Goal: Information Seeking & Learning: Learn about a topic

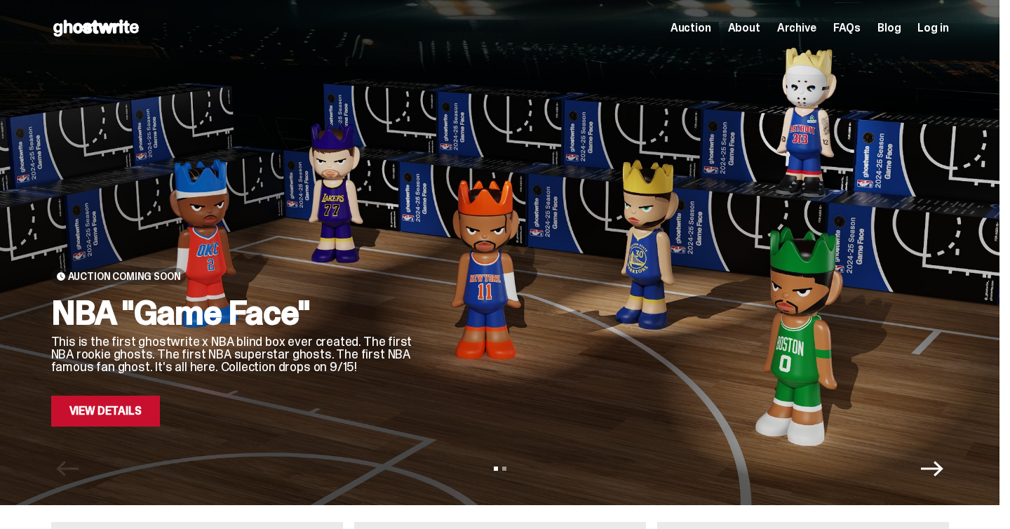
click at [110, 415] on link "View Details" at bounding box center [105, 411] width 109 height 31
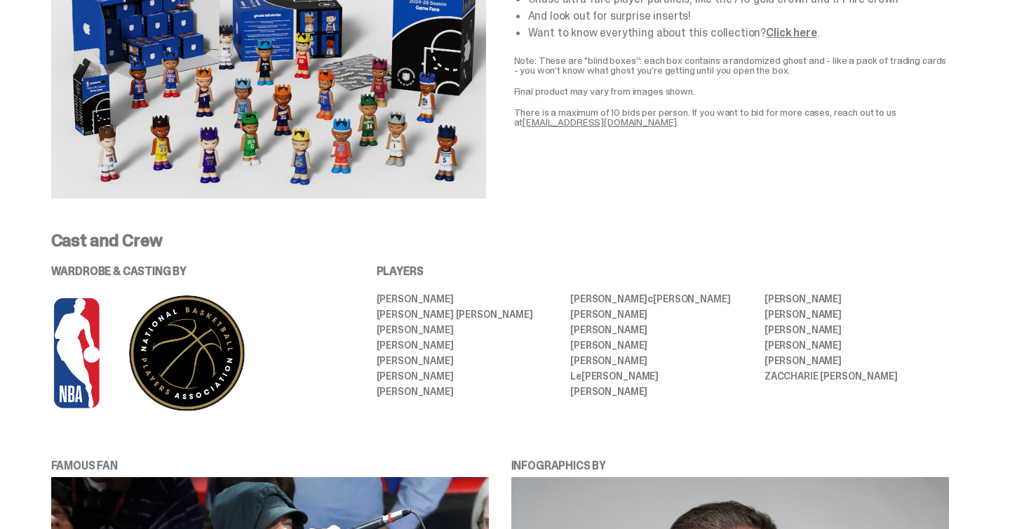
scroll to position [490, 0]
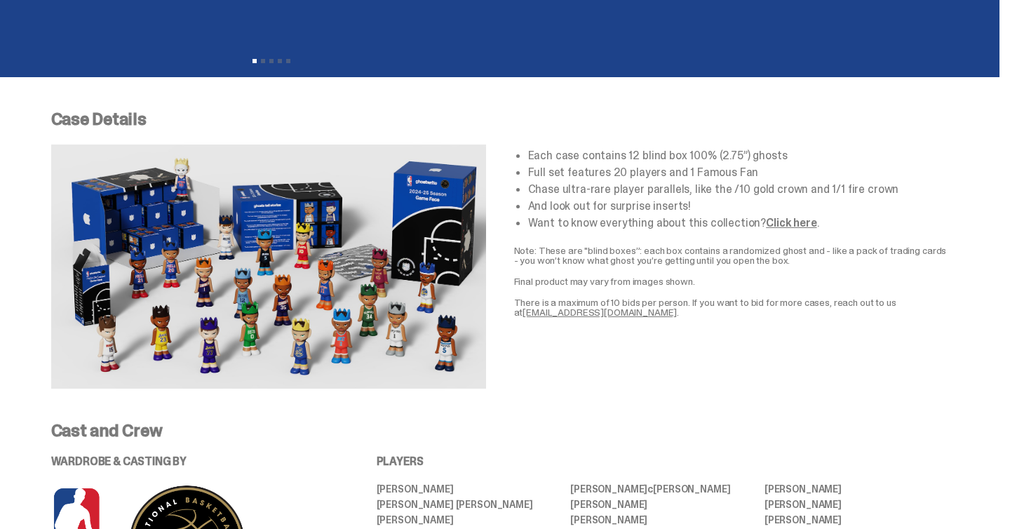
click at [766, 227] on link "Click here" at bounding box center [791, 222] width 51 height 15
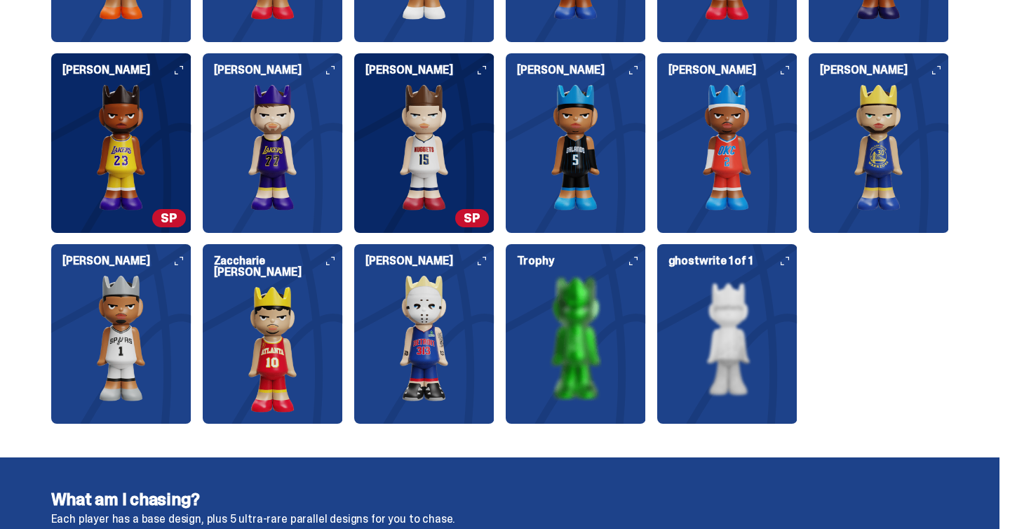
scroll to position [1893, 0]
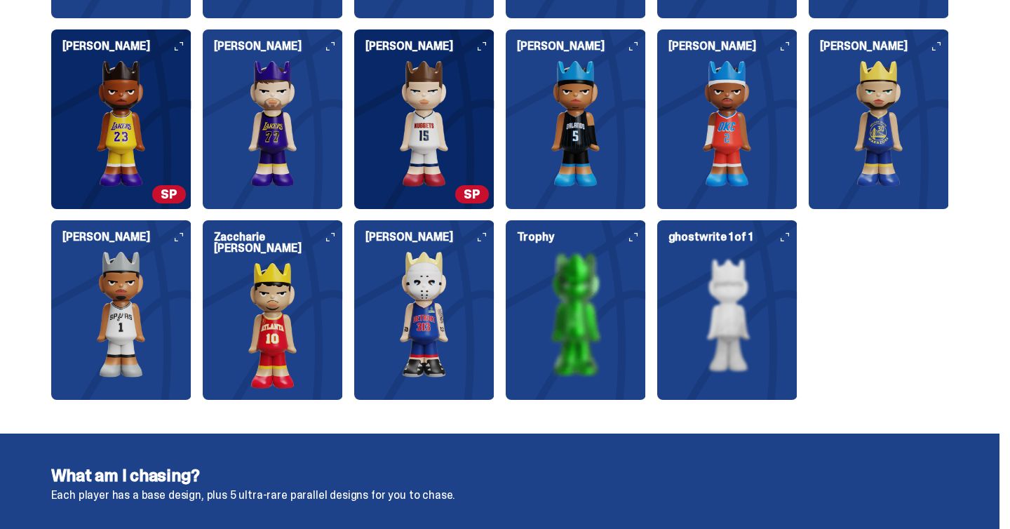
click at [155, 257] on img at bounding box center [121, 314] width 140 height 126
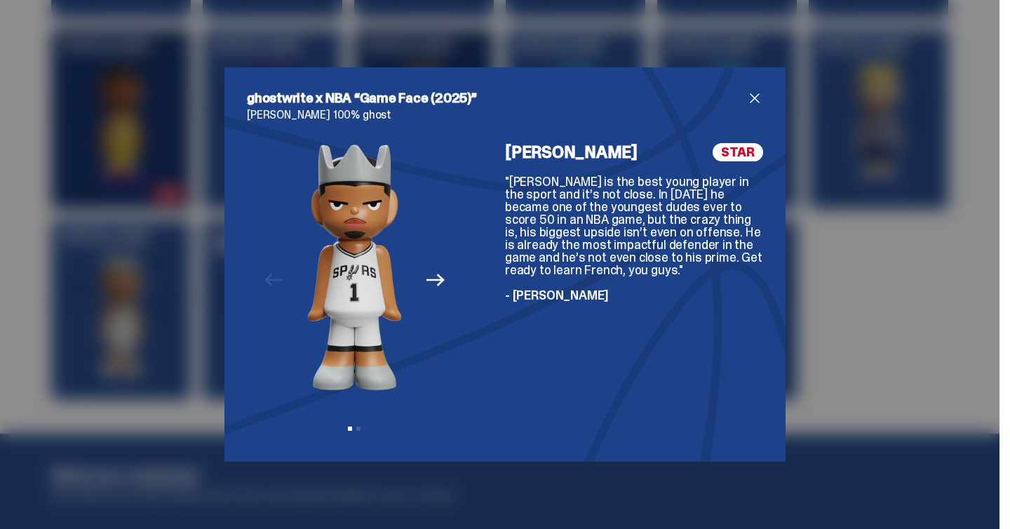
click at [433, 276] on icon "Next" at bounding box center [436, 280] width 18 height 18
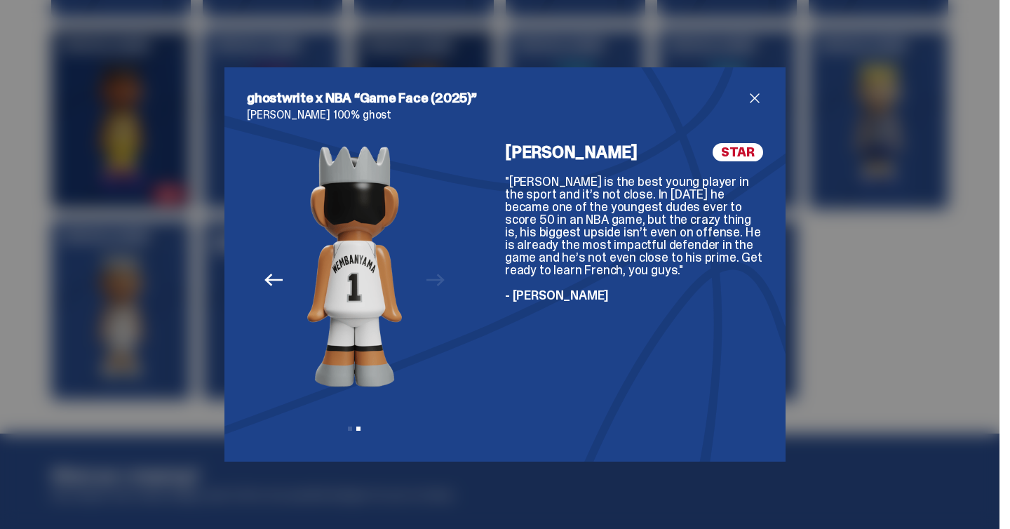
click at [433, 276] on div "Previous Next View slide 1 View slide 2" at bounding box center [354, 291] width 215 height 296
click at [755, 103] on span "close" at bounding box center [754, 98] width 17 height 17
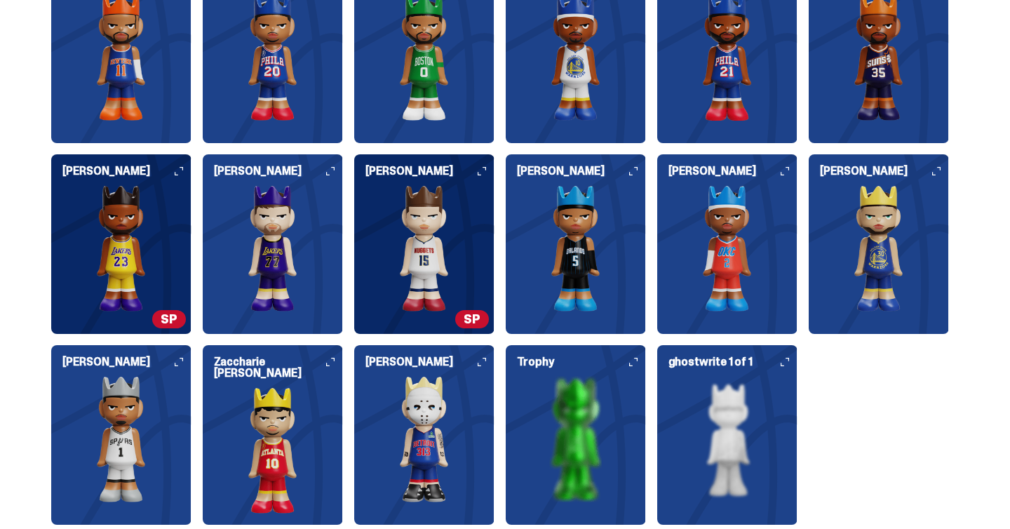
scroll to position [1757, 0]
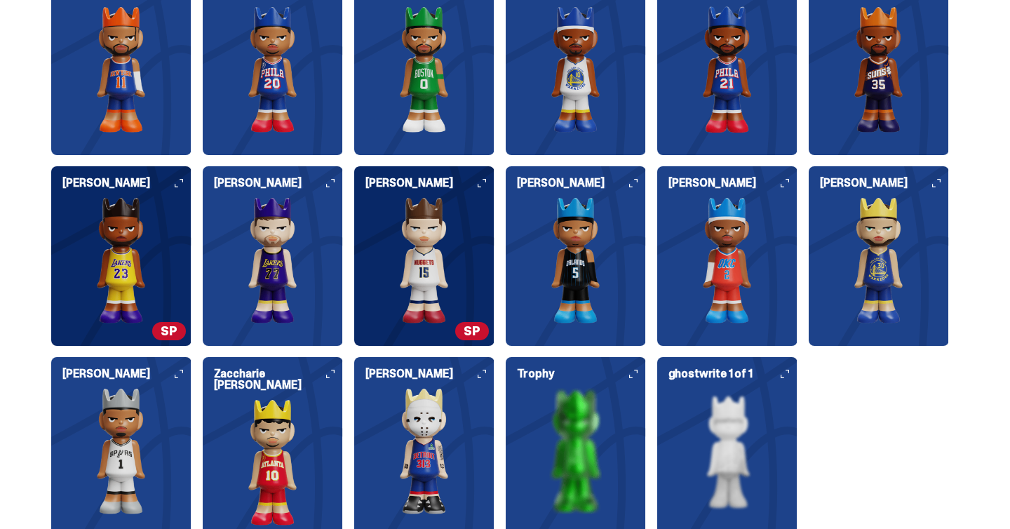
click at [892, 283] on img at bounding box center [879, 260] width 140 height 126
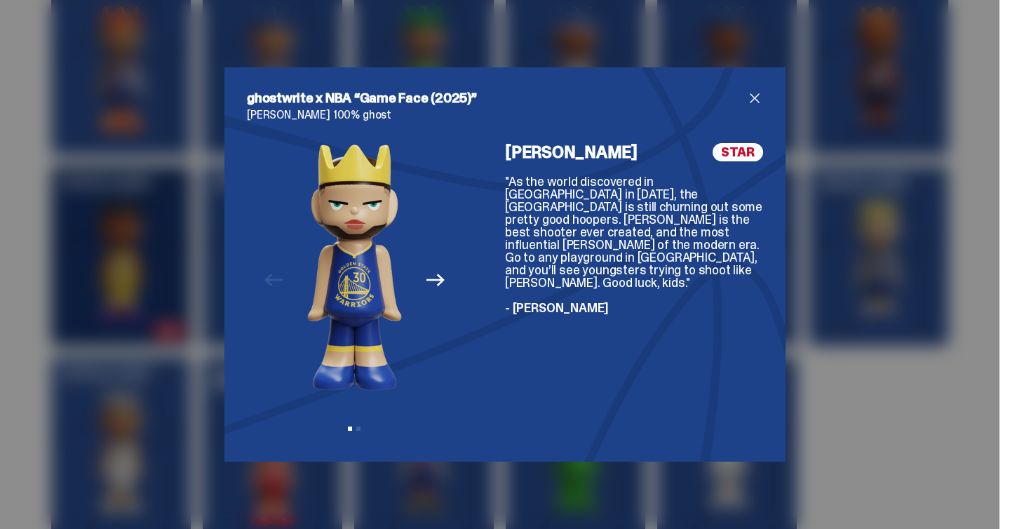
click at [434, 282] on icon "Next" at bounding box center [436, 280] width 18 height 18
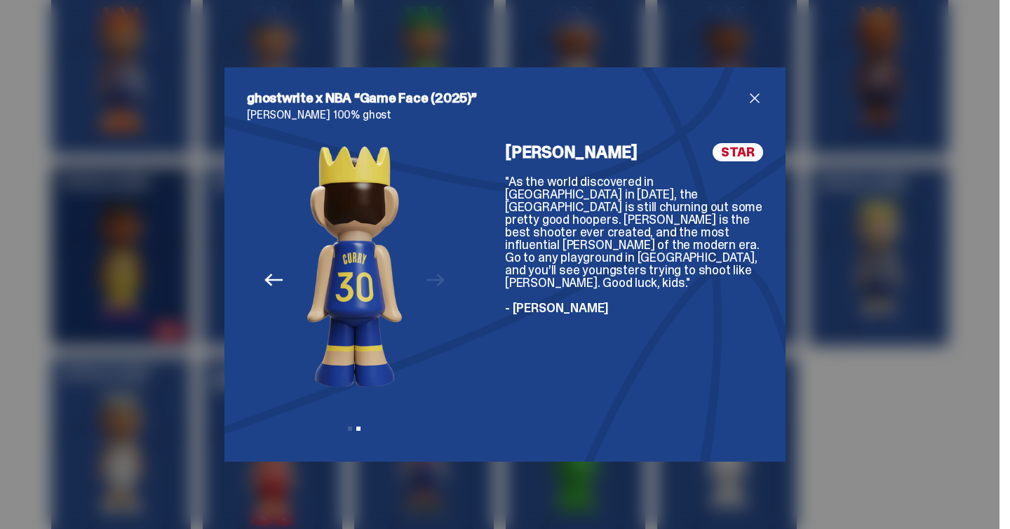
click at [434, 282] on div "Previous Next View slide 1 View slide 2" at bounding box center [354, 291] width 215 height 296
click at [270, 283] on icon "Previous" at bounding box center [273, 280] width 18 height 13
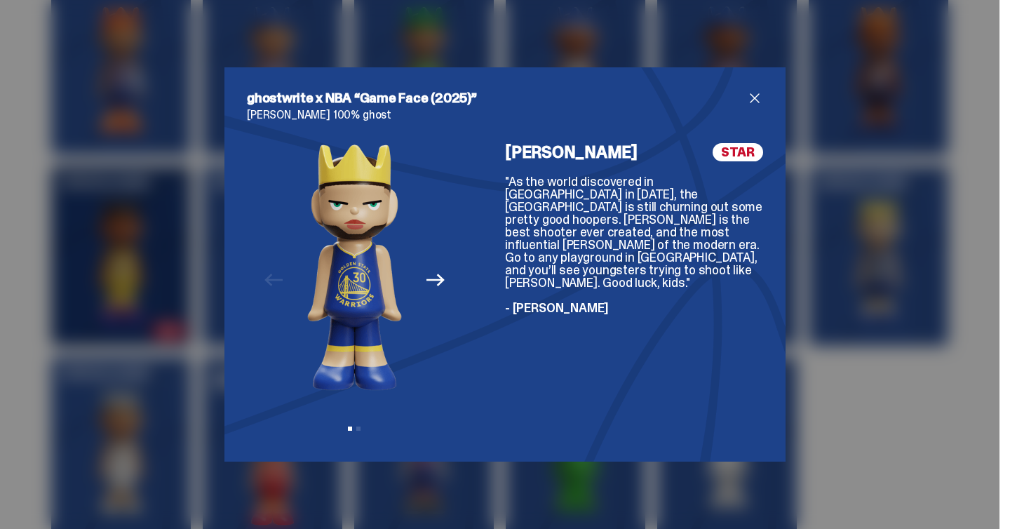
click at [754, 95] on span "close" at bounding box center [754, 98] width 17 height 17
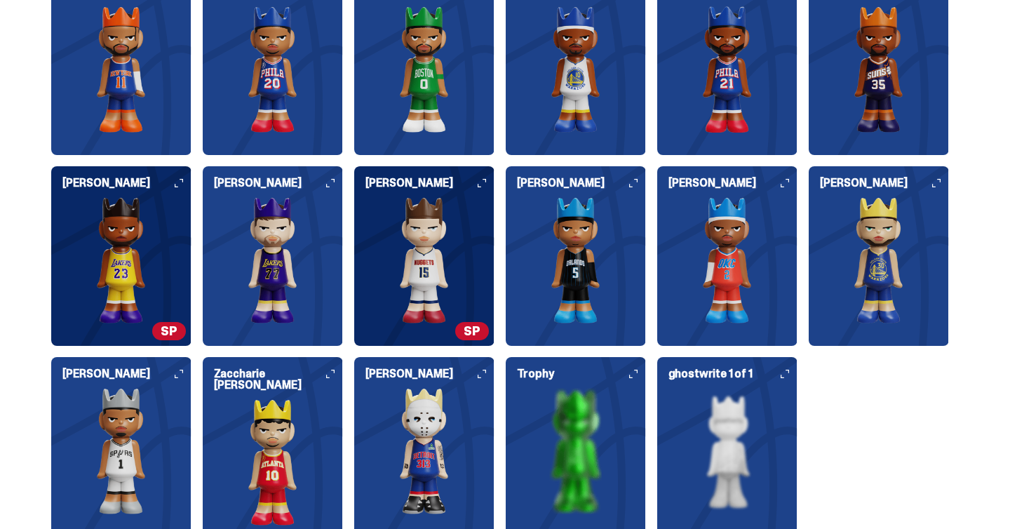
click at [454, 271] on img at bounding box center [424, 260] width 140 height 126
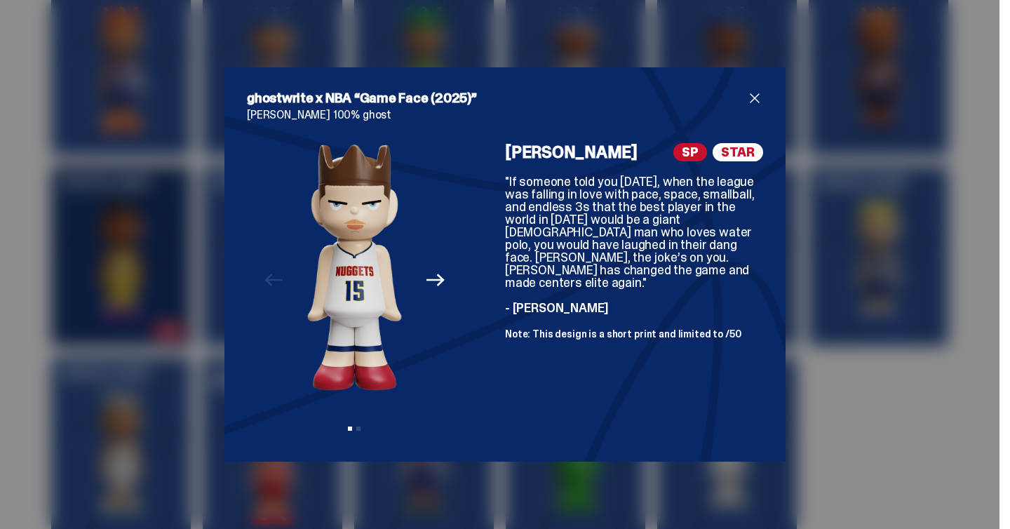
click at [433, 281] on icon "Next" at bounding box center [436, 280] width 18 height 18
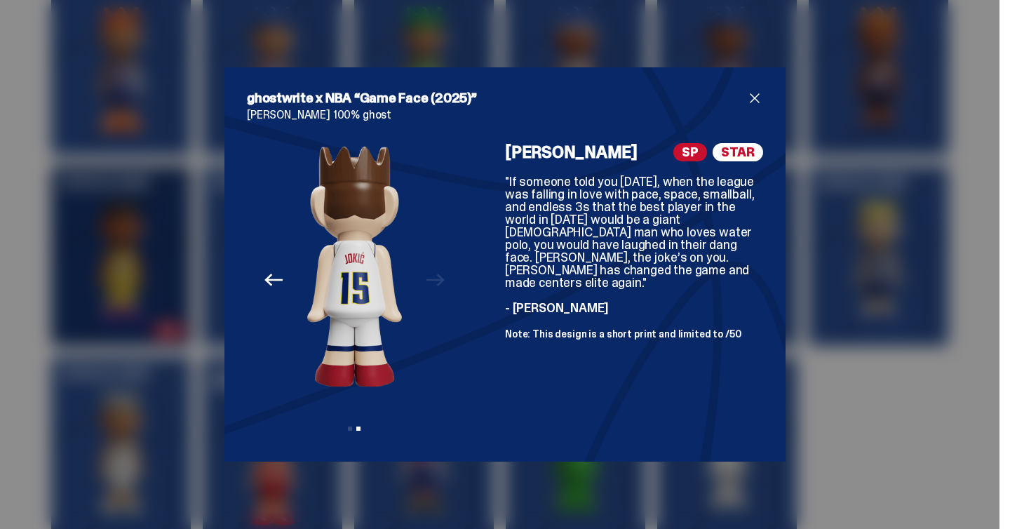
click at [756, 97] on span "close" at bounding box center [754, 98] width 17 height 17
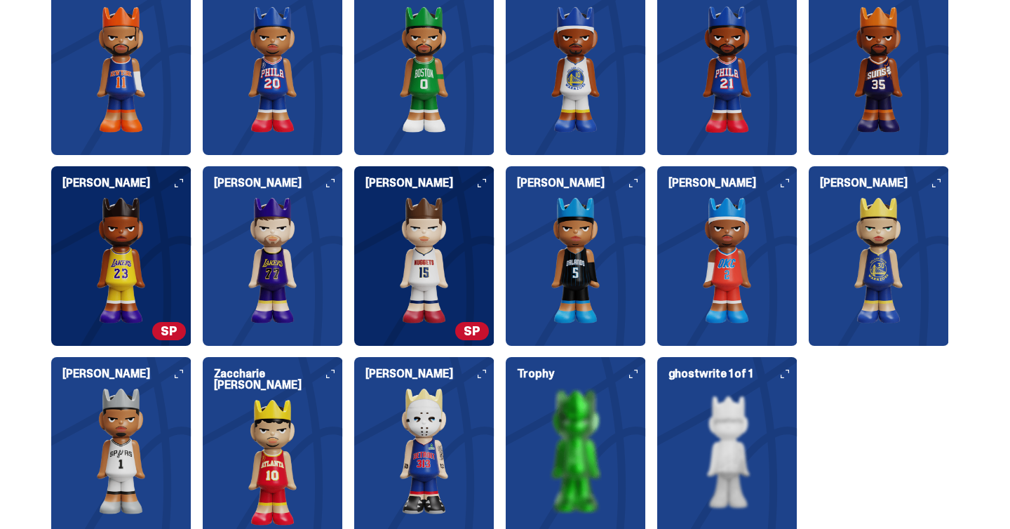
click at [170, 231] on img at bounding box center [121, 260] width 140 height 126
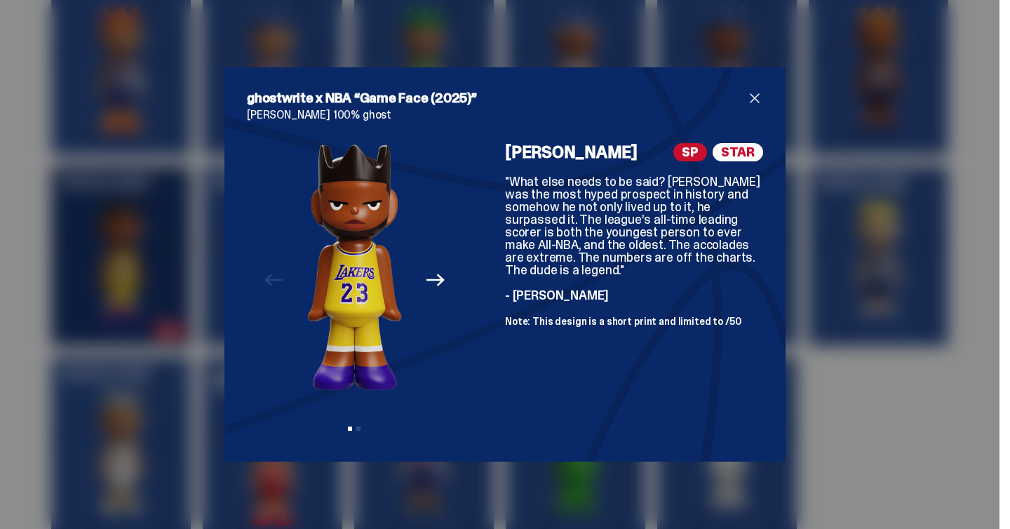
click at [436, 278] on icon "Next" at bounding box center [436, 280] width 18 height 13
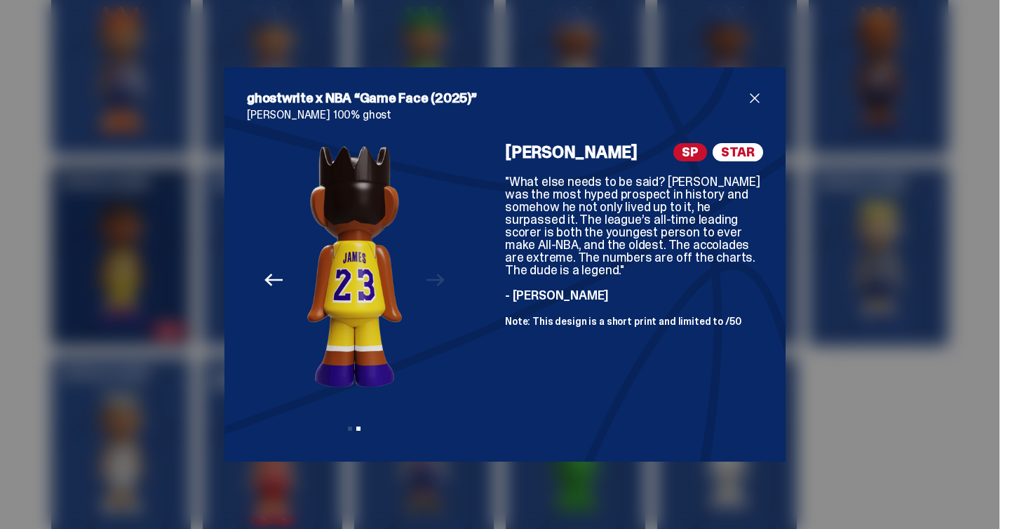
click at [756, 99] on span "close" at bounding box center [754, 98] width 17 height 17
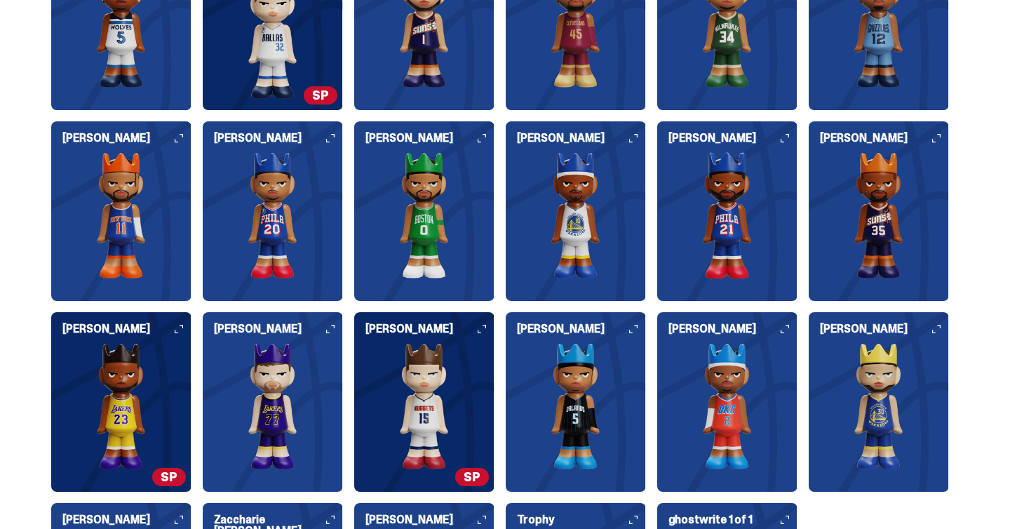
scroll to position [1607, 0]
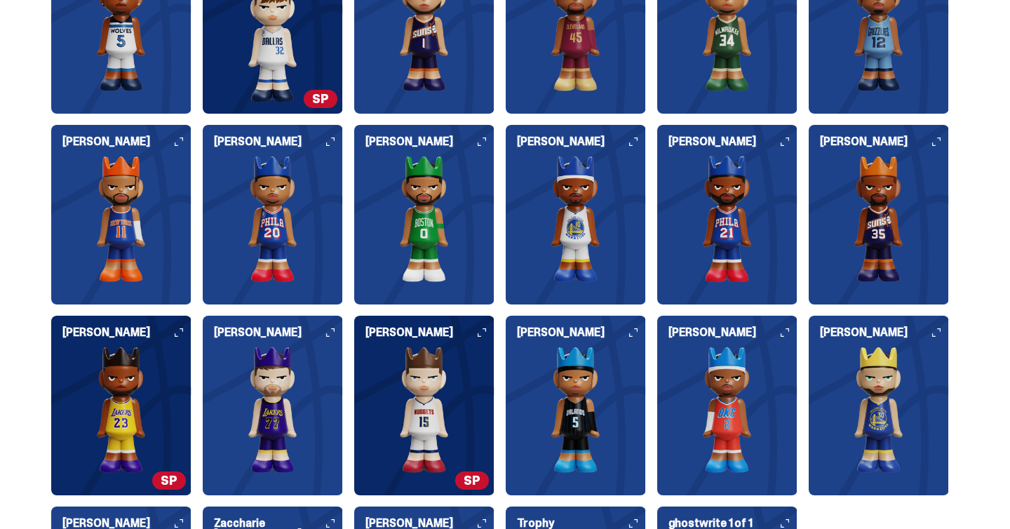
click at [614, 242] on img at bounding box center [576, 219] width 140 height 126
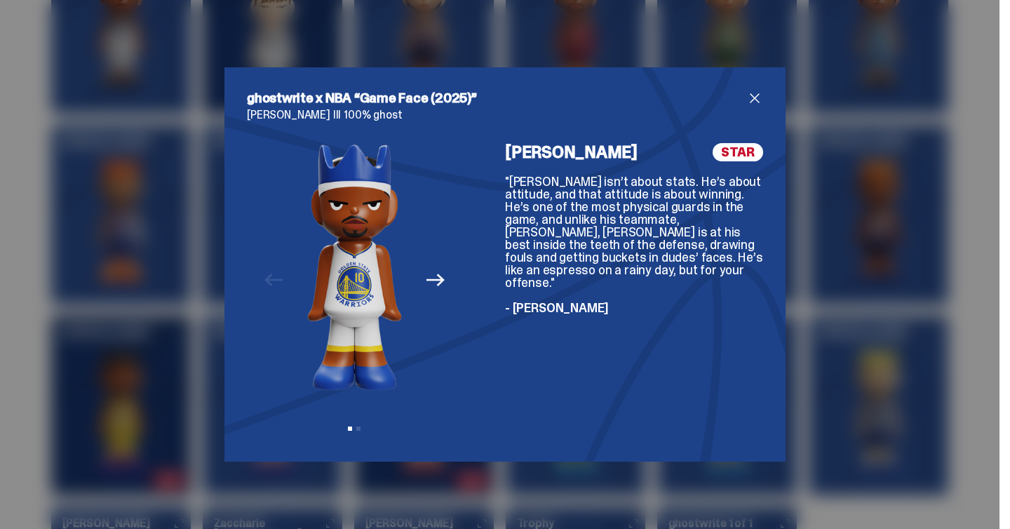
click at [439, 281] on icon "Next" at bounding box center [436, 280] width 18 height 18
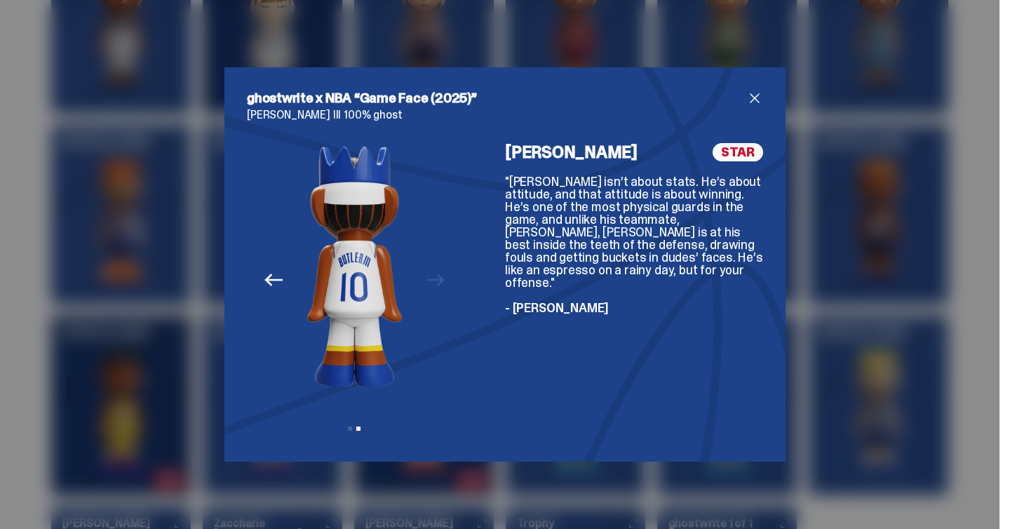
click at [754, 100] on span "close" at bounding box center [754, 98] width 17 height 17
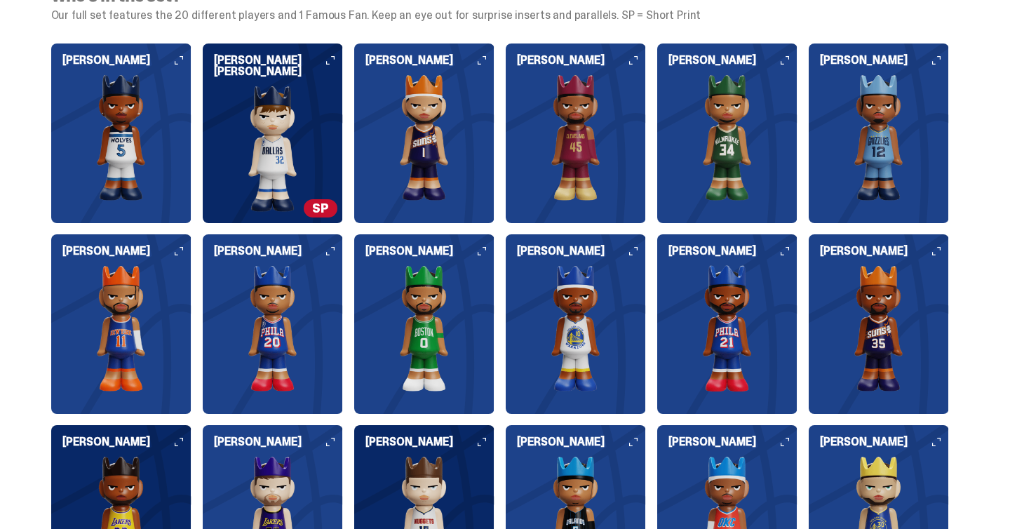
scroll to position [1485, 0]
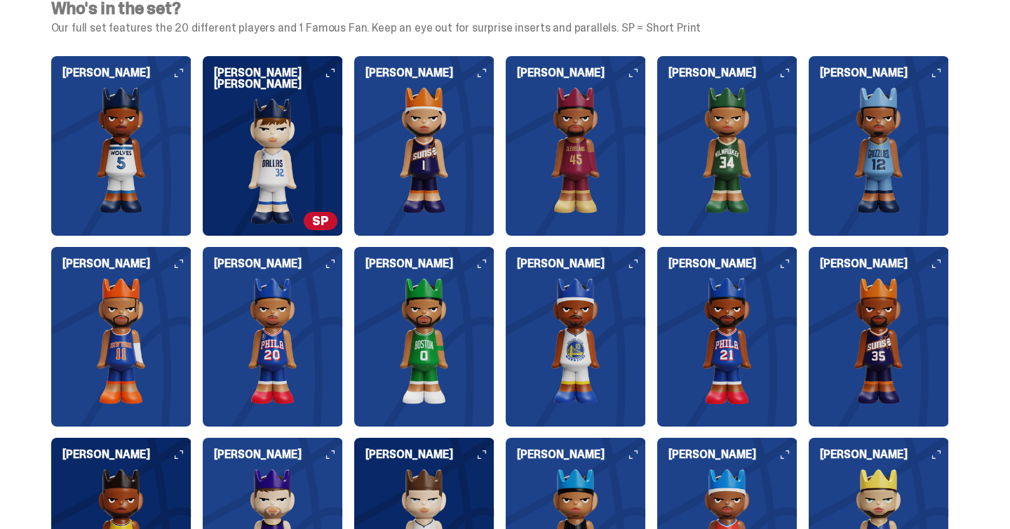
click at [154, 340] on img at bounding box center [121, 341] width 140 height 126
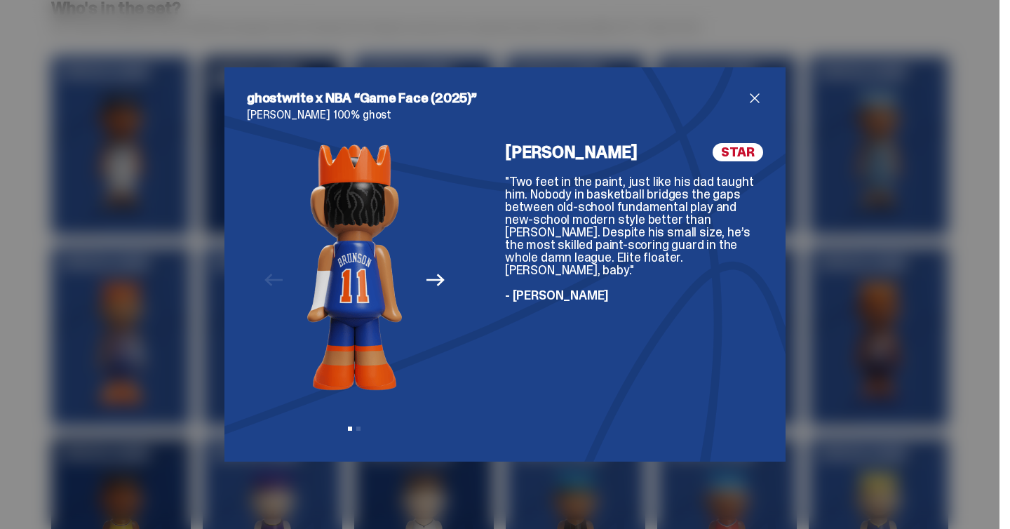
click at [440, 278] on icon "Next" at bounding box center [436, 280] width 18 height 13
click at [273, 281] on icon "Previous" at bounding box center [273, 280] width 18 height 18
click at [273, 281] on div "Previous Next View slide 1 View slide 2" at bounding box center [354, 291] width 215 height 296
click at [759, 98] on span "close" at bounding box center [754, 98] width 17 height 17
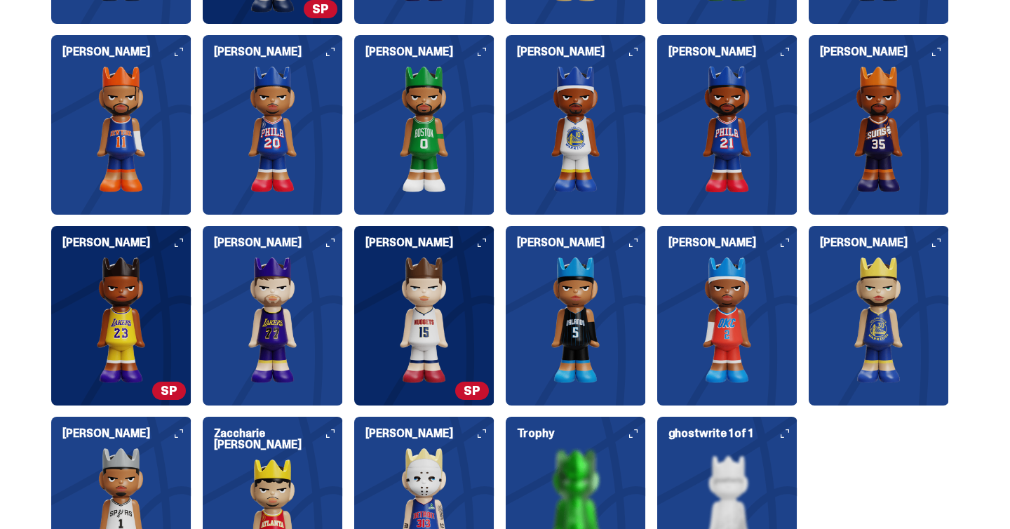
scroll to position [1700, 0]
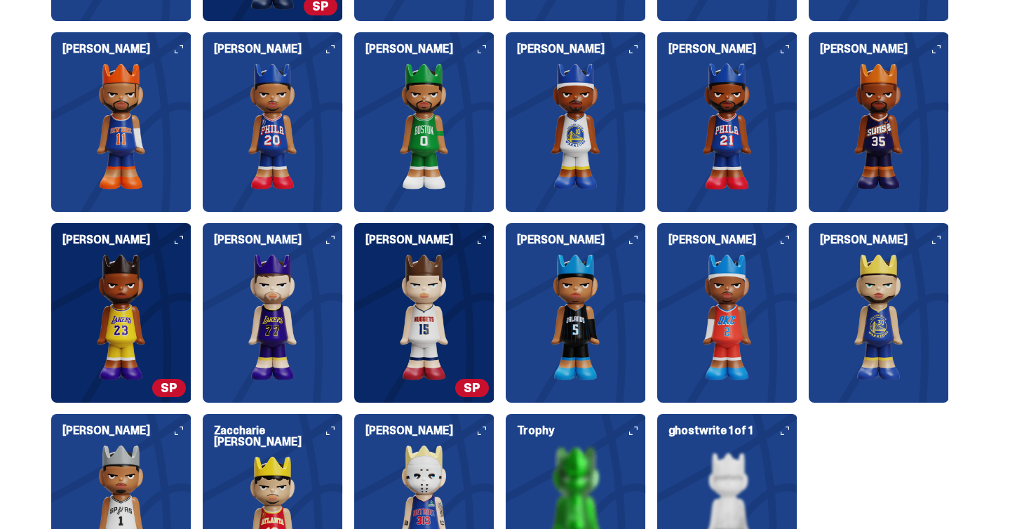
click at [772, 478] on img at bounding box center [727, 508] width 140 height 126
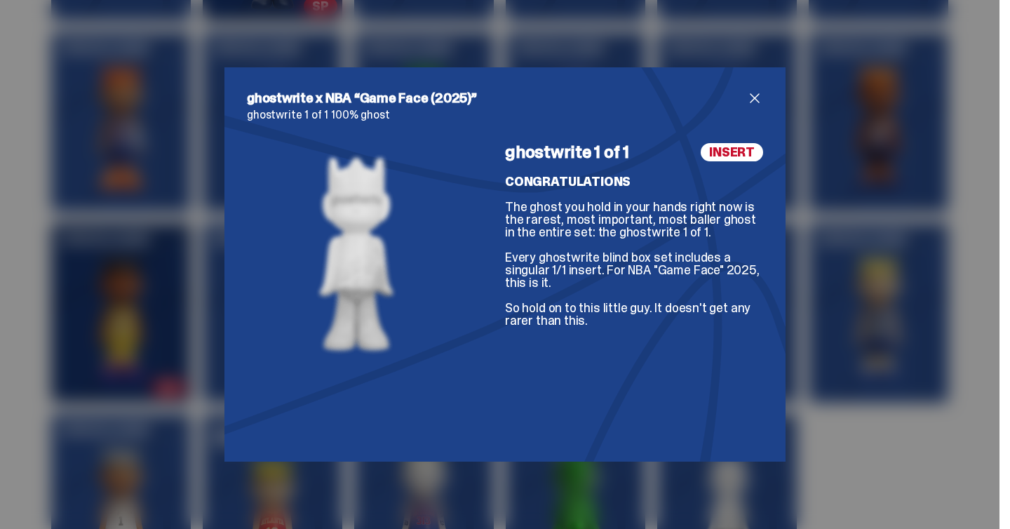
click at [837, 466] on div "ghostwrite x NBA “Game Face (2025)” ghostwrite 1 of 1 100% ghost ghostwrite 1 o…" at bounding box center [505, 264] width 1010 height 529
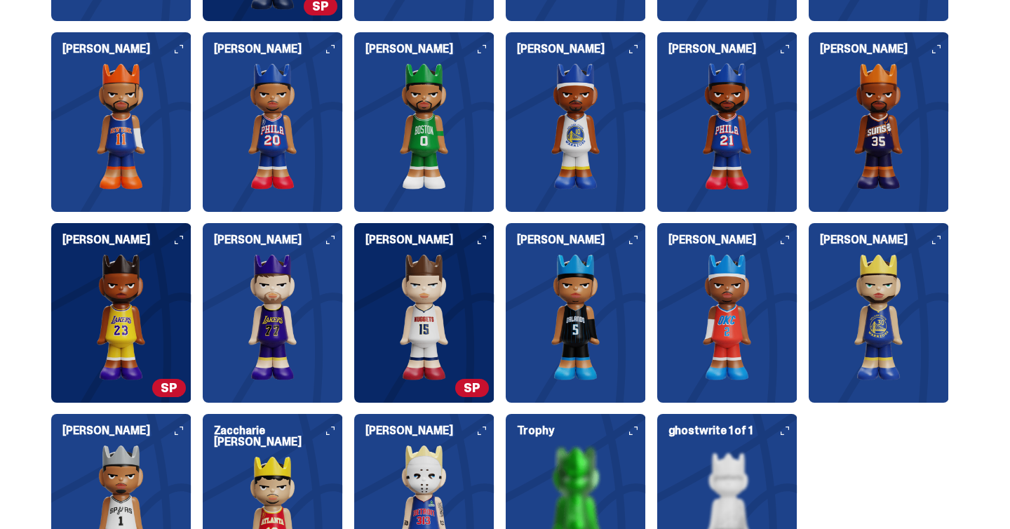
click at [629, 479] on img at bounding box center [576, 508] width 140 height 126
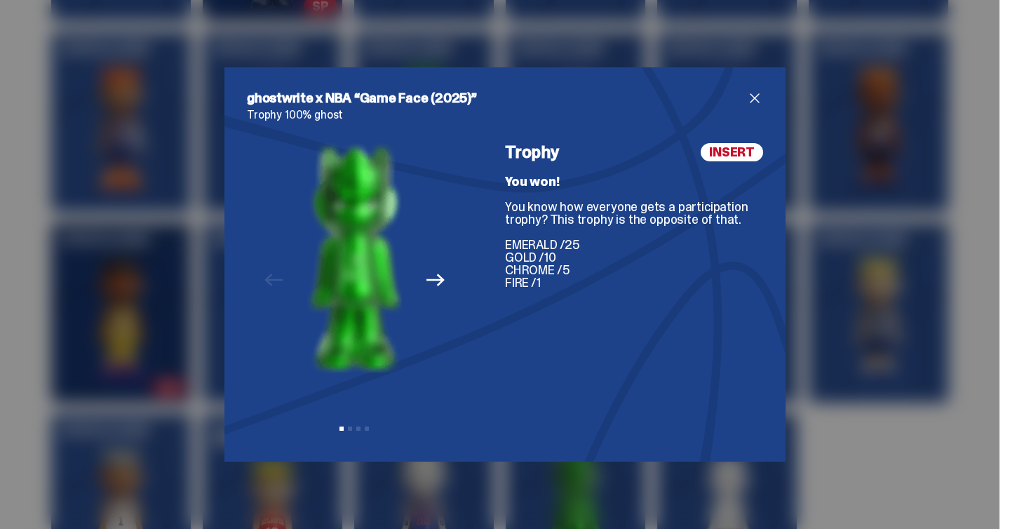
click at [853, 455] on div "ghostwrite x NBA “Game Face (2025)” Trophy 100% ghost Previous Next View slide …" at bounding box center [505, 264] width 1010 height 529
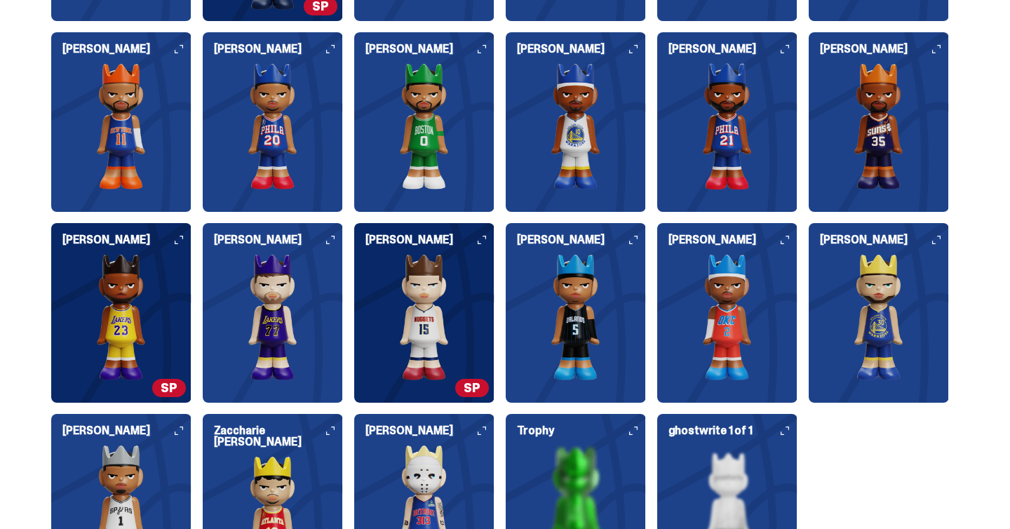
click at [709, 493] on img at bounding box center [727, 508] width 140 height 126
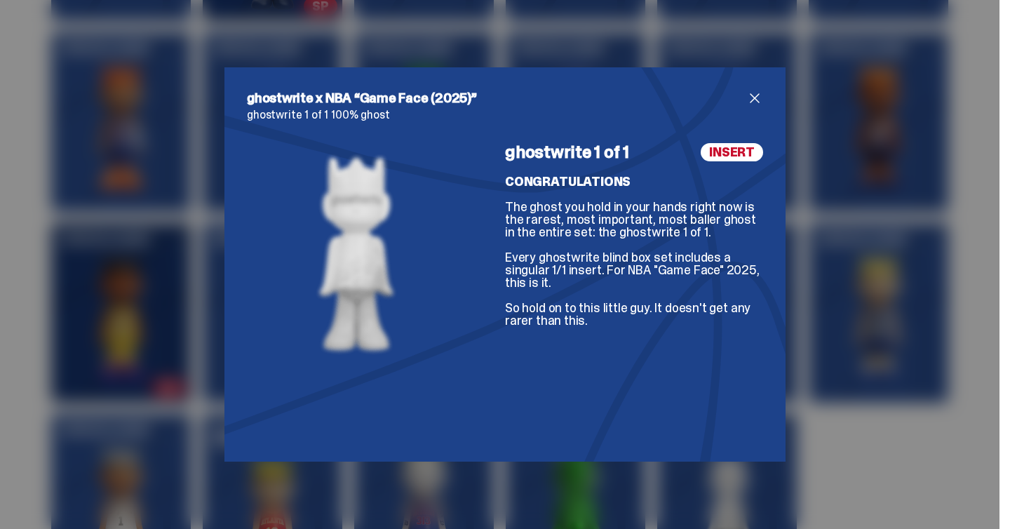
click at [831, 447] on div "ghostwrite x NBA “Game Face (2025)” ghostwrite 1 of 1 100% ghost ghostwrite 1 o…" at bounding box center [505, 264] width 1010 height 529
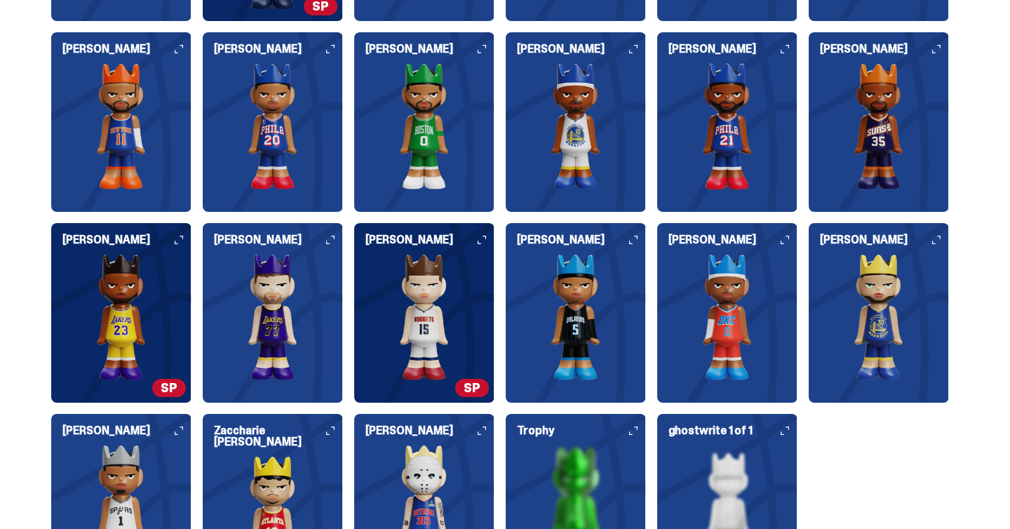
click at [589, 439] on div "Trophy" at bounding box center [576, 498] width 140 height 146
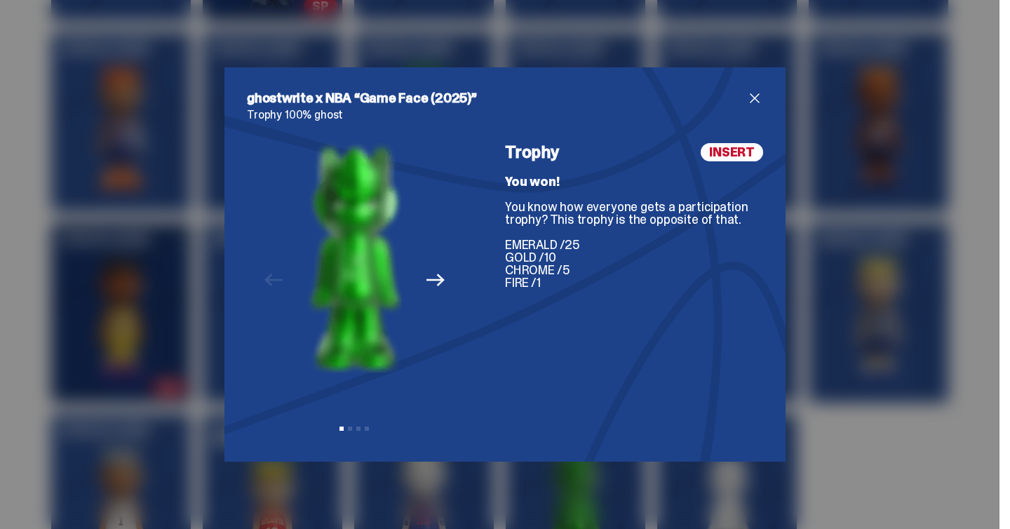
click at [437, 276] on icon "Next" at bounding box center [436, 280] width 18 height 18
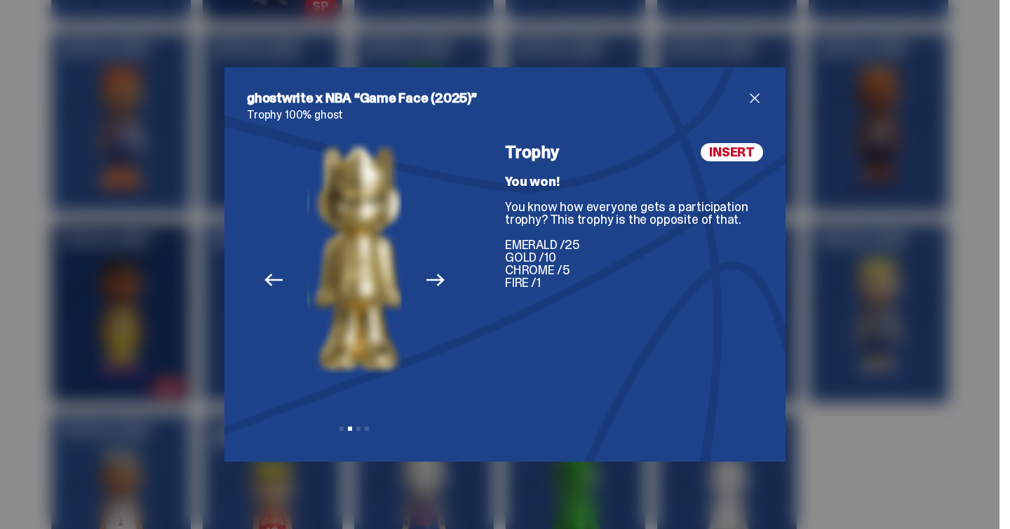
click at [437, 276] on icon "Next" at bounding box center [436, 280] width 18 height 18
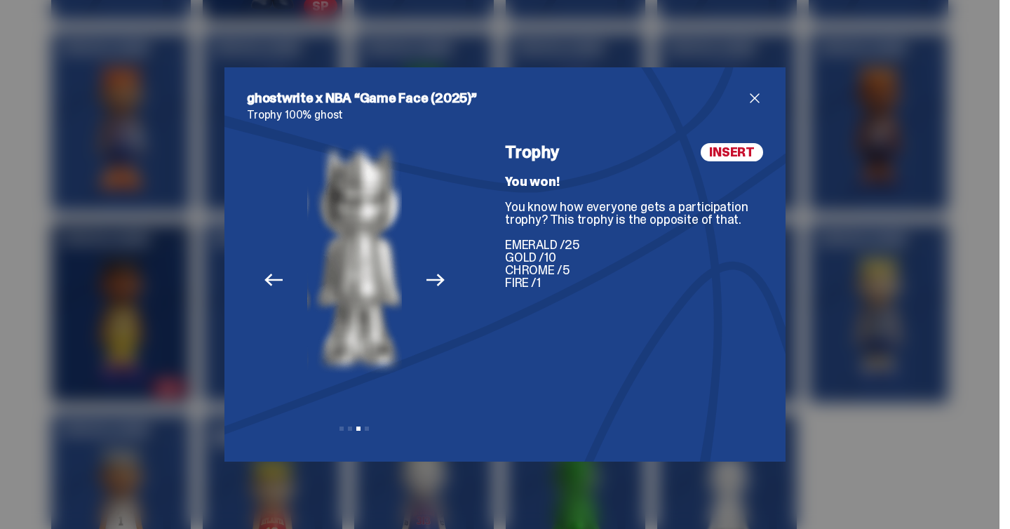
click at [437, 276] on icon "Next" at bounding box center [436, 280] width 18 height 18
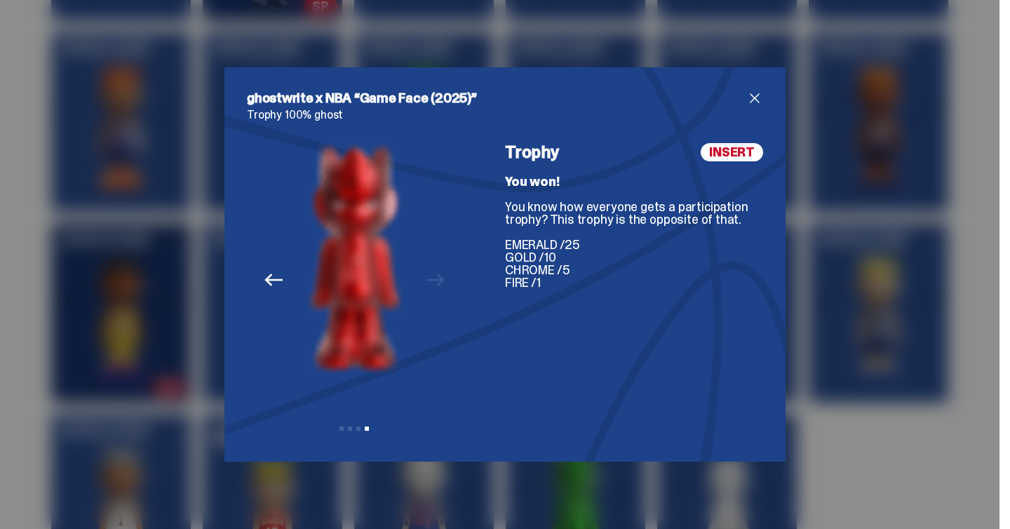
click at [851, 427] on div "ghostwrite x NBA “Game Face (2025)” Trophy 100% ghost Previous Next View slide …" at bounding box center [505, 264] width 1010 height 529
